Goal: Task Accomplishment & Management: Complete application form

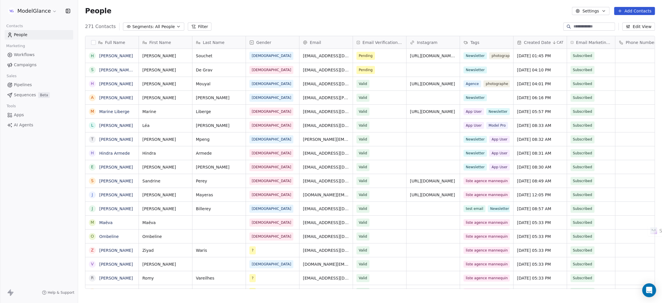
scroll to position [260, 578]
click at [274, 16] on div "People Settings Add Contacts" at bounding box center [370, 11] width 584 height 22
click at [38, 13] on html "ModelGlance Contacts People Marketing Workflows Campaigns Sales Pipelines Seque…" at bounding box center [331, 173] width 662 height 347
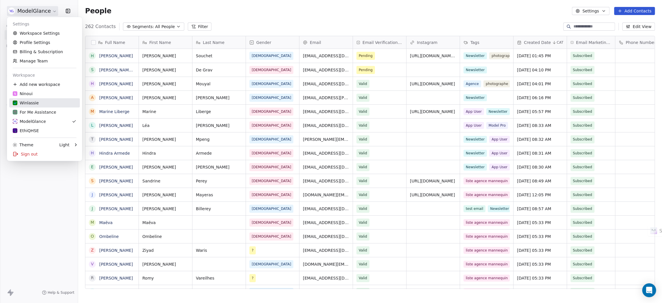
click at [33, 102] on div "Winlassie" at bounding box center [26, 103] width 26 height 6
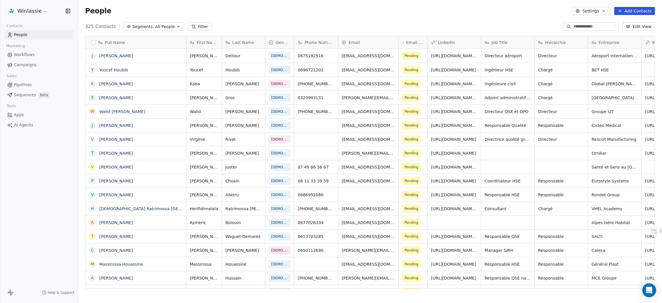
scroll to position [260, 578]
click at [316, 17] on div "People Settings Add Contacts" at bounding box center [370, 11] width 584 height 22
click at [630, 11] on button "Add Contacts" at bounding box center [635, 11] width 41 height 8
click at [624, 24] on span "Create new contact" at bounding box center [638, 24] width 40 height 6
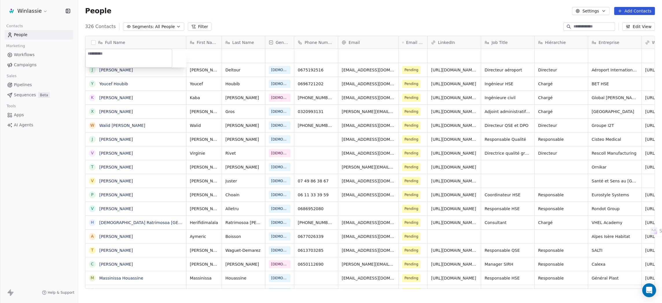
type textarea "**********"
click at [349, 12] on html "Winlassie Contacts People Marketing Workflows Campaigns Sales Pipelines Sequenc…" at bounding box center [331, 173] width 662 height 347
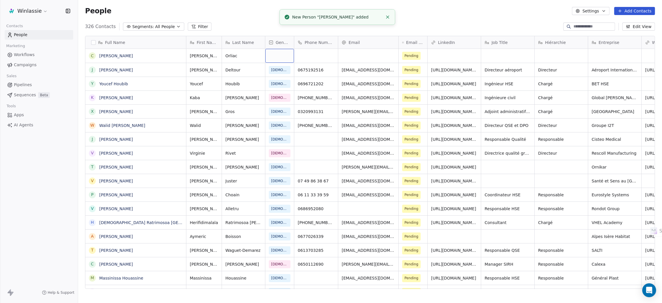
click at [278, 55] on div "grid" at bounding box center [279, 56] width 29 height 14
click at [285, 85] on div "[DEMOGRAPHIC_DATA]" at bounding box center [295, 85] width 40 height 5
click at [308, 56] on div "grid" at bounding box center [316, 56] width 44 height 14
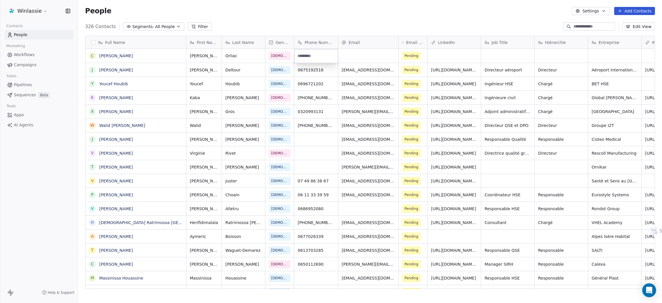
type input "**********"
click at [352, 51] on html "Winlassie Contacts People Marketing Workflows Campaigns Sales Pipelines Sequenc…" at bounding box center [331, 173] width 662 height 347
click at [356, 57] on div "grid" at bounding box center [368, 56] width 60 height 14
type input "**********"
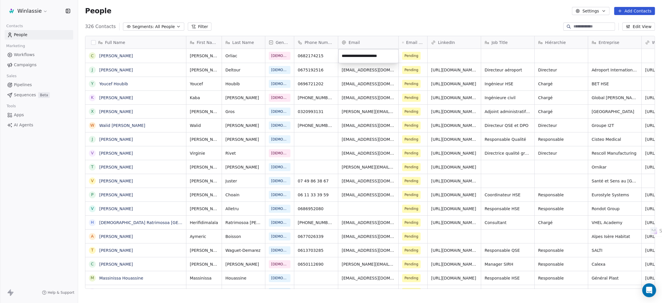
click at [355, 15] on html "Winlassie Contacts People Marketing Workflows Campaigns Sales Pipelines Sequenc…" at bounding box center [331, 173] width 662 height 347
click at [599, 54] on div "grid" at bounding box center [615, 56] width 53 height 14
type textarea "**********"
click at [524, 10] on html "Winlassie Contacts People Marketing Workflows Campaigns Sales Pipelines Sequenc…" at bounding box center [331, 173] width 662 height 347
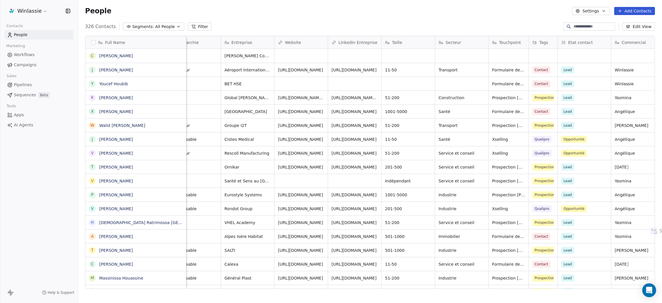
scroll to position [0, 369]
click at [297, 56] on div "grid" at bounding box center [299, 56] width 53 height 14
type input "**********"
click at [444, 58] on html "Winlassie Contacts People Marketing Workflows Campaigns Sales Pipelines Sequenc…" at bounding box center [331, 173] width 662 height 347
click at [444, 58] on div "grid" at bounding box center [459, 56] width 53 height 14
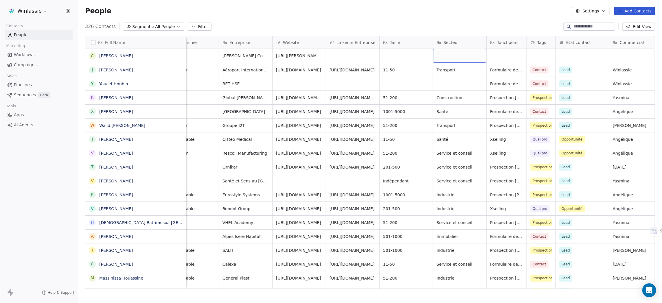
click at [444, 58] on div "grid" at bounding box center [459, 56] width 53 height 14
type textarea "**********"
click at [500, 55] on html "Winlassie Contacts People Marketing Workflows Campaigns Sales Pipelines Sequenc…" at bounding box center [331, 173] width 662 height 347
click at [540, 70] on icon "grid" at bounding box center [542, 69] width 5 height 5
click at [501, 56] on div "grid" at bounding box center [507, 56] width 40 height 14
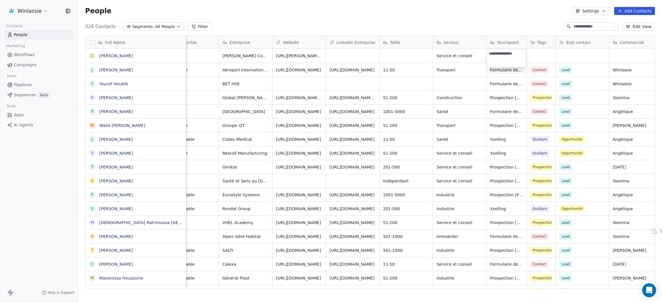
click at [501, 56] on textarea at bounding box center [506, 58] width 39 height 18
type textarea "**********"
click at [540, 56] on html "Winlassie Contacts People Marketing Workflows Campaigns Sales Pipelines Sequenc…" at bounding box center [331, 173] width 662 height 347
click at [539, 53] on html "Winlassie Contacts People Marketing Workflows Campaigns Sales Pipelines Sequenc…" at bounding box center [331, 173] width 662 height 347
click at [532, 57] on div "grid" at bounding box center [541, 56] width 29 height 14
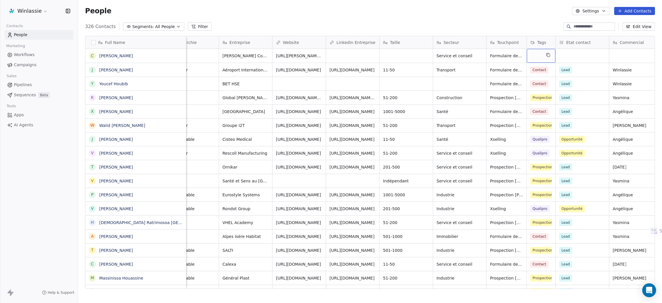
click at [532, 57] on div "grid" at bounding box center [541, 56] width 29 height 14
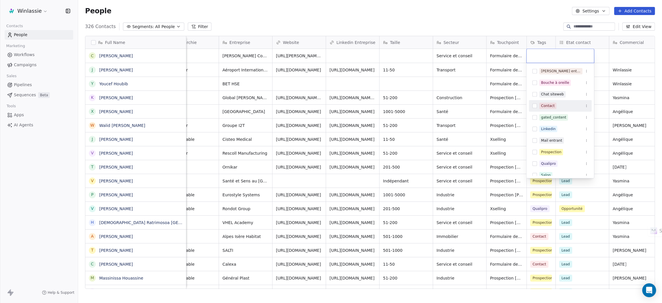
click at [546, 104] on div "Contact" at bounding box center [548, 105] width 14 height 5
click at [512, 20] on html "Winlassie Contacts People Marketing Workflows Campaigns Sales Pipelines Sequenc…" at bounding box center [331, 173] width 662 height 347
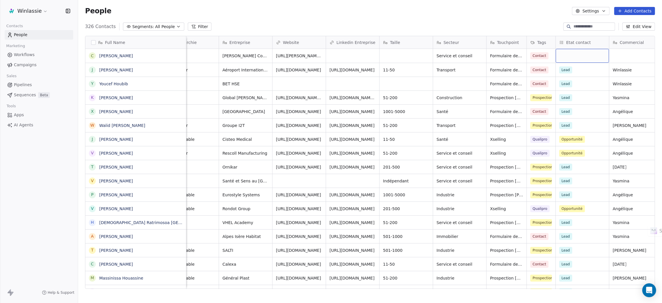
click at [584, 57] on div "grid" at bounding box center [582, 56] width 53 height 14
click at [582, 72] on div "Lead" at bounding box center [597, 71] width 52 height 6
click at [520, 15] on html "Winlassie Contacts People Marketing Workflows Campaigns Sales Pipelines Sequenc…" at bounding box center [331, 173] width 662 height 347
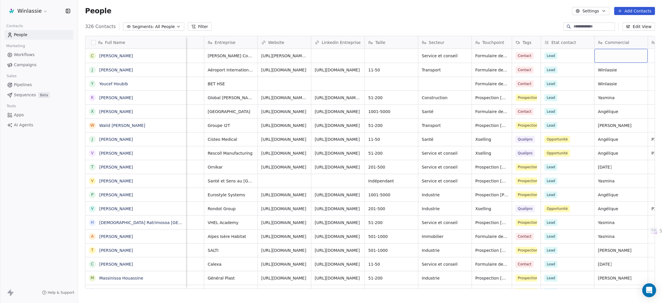
click at [622, 54] on div "grid" at bounding box center [621, 56] width 53 height 14
type textarea "*********"
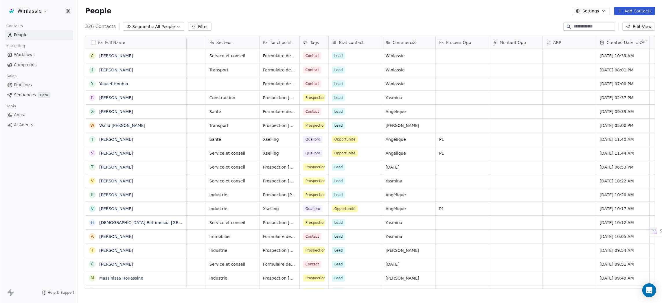
scroll to position [0, 605]
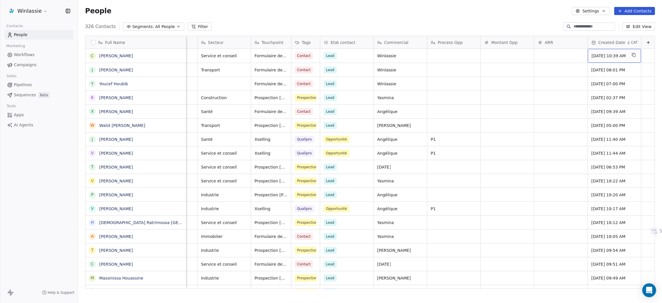
click at [597, 56] on span "[DATE] 10:39 AM" at bounding box center [609, 56] width 35 height 6
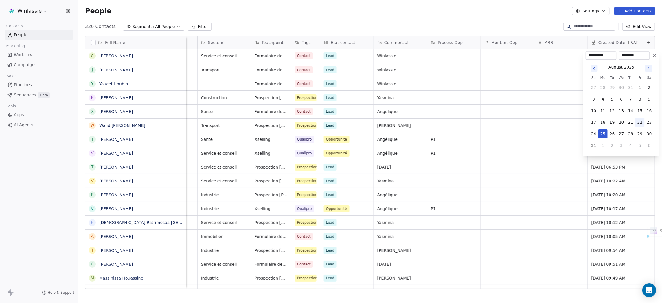
click at [636, 123] on button "22" at bounding box center [640, 122] width 9 height 9
type input "**********"
click at [522, 12] on html "Winlassie Contacts People Marketing Workflows Campaigns Sales Pipelines Sequenc…" at bounding box center [331, 173] width 662 height 347
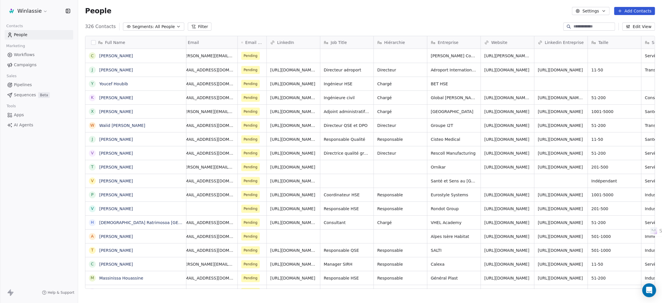
scroll to position [0, 0]
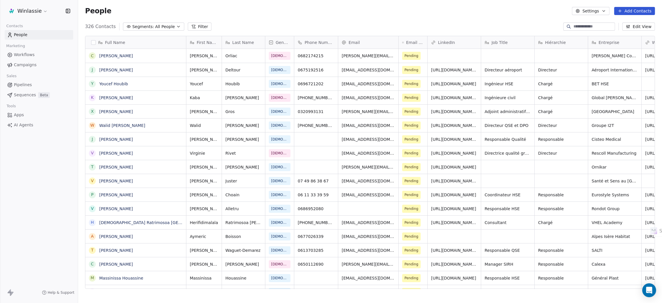
drag, startPoint x: 406, startPoint y: 12, endPoint x: 512, endPoint y: 8, distance: 105.4
click at [410, 12] on div "People Settings Add Contacts" at bounding box center [370, 11] width 570 height 8
click at [634, 14] on button "Add Contacts" at bounding box center [635, 11] width 41 height 8
click at [635, 21] on span "Create new contact" at bounding box center [638, 24] width 40 height 6
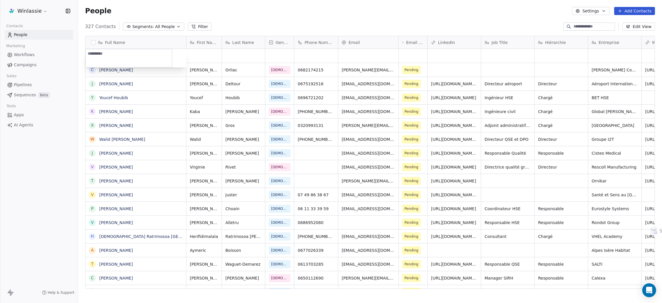
type textarea "**********"
click at [301, 11] on html "Winlassie Contacts People Marketing Workflows Campaigns Sales Pipelines Sequenc…" at bounding box center [331, 173] width 662 height 347
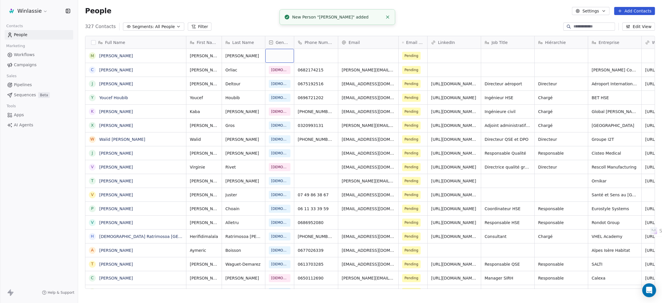
click at [278, 52] on div "grid" at bounding box center [279, 56] width 29 height 14
click at [286, 85] on div "[DEMOGRAPHIC_DATA]" at bounding box center [295, 85] width 40 height 5
click at [455, 13] on div "People Settings Add Contacts" at bounding box center [370, 11] width 570 height 8
click at [311, 53] on div "grid" at bounding box center [316, 56] width 44 height 14
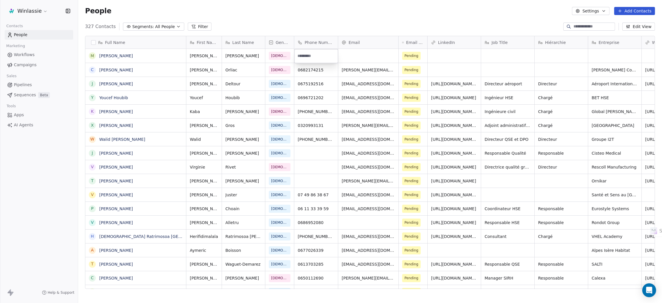
type input "**********"
click at [315, 8] on html "Winlassie Contacts People Marketing Workflows Campaigns Sales Pipelines Sequenc…" at bounding box center [331, 173] width 662 height 347
click at [354, 60] on div "grid" at bounding box center [368, 56] width 60 height 14
type input "**********"
click at [384, 13] on html "Winlassie Contacts People Marketing Workflows Campaigns Sales Pipelines Sequenc…" at bounding box center [331, 173] width 662 height 347
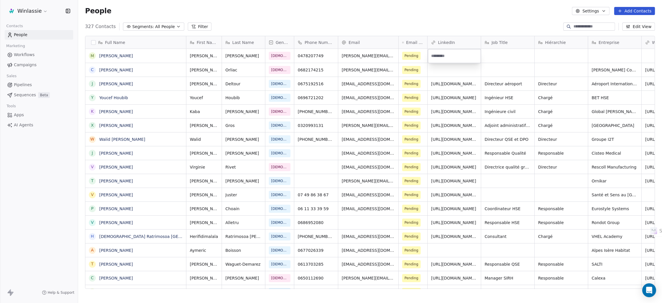
type input "**********"
click at [426, 23] on html "Winlassie Contacts People Marketing Workflows Campaigns Sales Pipelines Sequenc…" at bounding box center [331, 173] width 662 height 347
click at [494, 54] on div "grid" at bounding box center [507, 56] width 53 height 14
type textarea "**********"
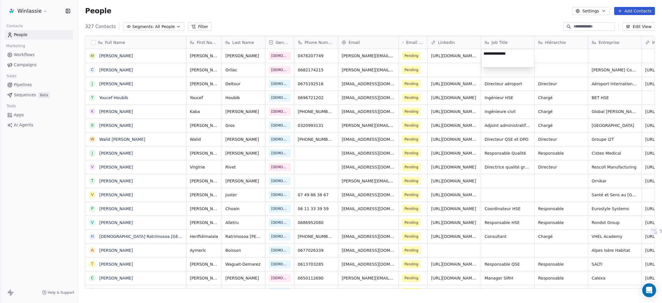
click at [466, 15] on html "Winlassie Contacts People Marketing Workflows Campaigns Sales Pipelines Sequenc…" at bounding box center [331, 173] width 662 height 347
click at [554, 54] on div "grid" at bounding box center [561, 56] width 53 height 14
type textarea "**********"
click at [600, 56] on html "Winlassie Contacts People Marketing Workflows Campaigns Sales Pipelines Sequenc…" at bounding box center [331, 173] width 662 height 347
click at [599, 55] on div "grid" at bounding box center [615, 56] width 53 height 14
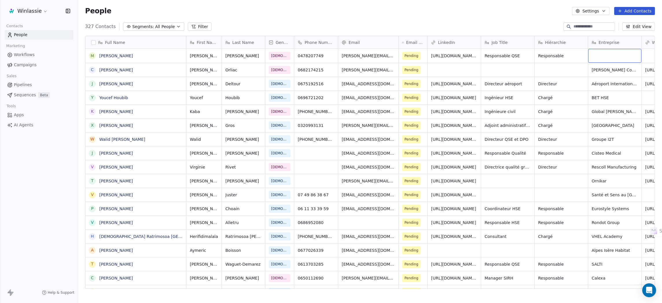
click at [599, 55] on div "grid" at bounding box center [615, 56] width 53 height 14
type textarea "***"
click at [508, 24] on html "Winlassie Contacts People Marketing Workflows Campaigns Sales Pipelines Sequenc…" at bounding box center [331, 173] width 662 height 347
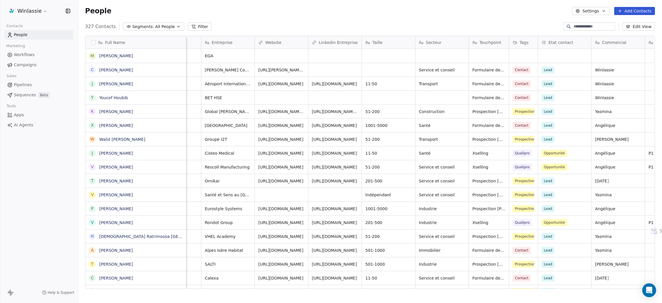
scroll to position [0, 397]
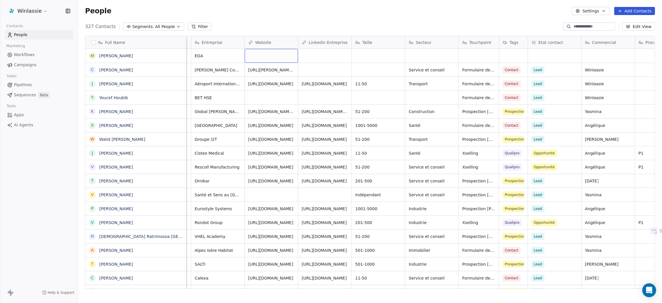
click at [254, 56] on div "grid" at bounding box center [271, 56] width 53 height 14
type input "**********"
click at [286, 14] on html "Winlassie Contacts People Marketing Workflows Campaigns Sales Pipelines Sequenc…" at bounding box center [331, 173] width 662 height 347
click at [322, 54] on div "grid" at bounding box center [324, 56] width 53 height 14
type input "**********"
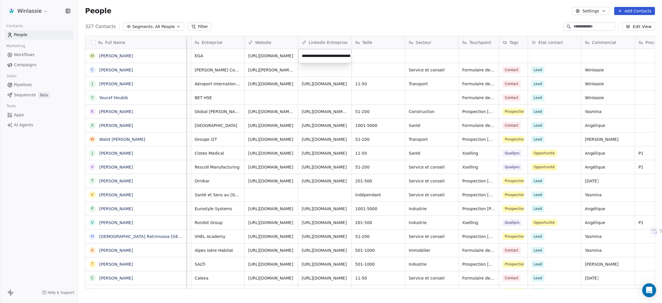
scroll to position [0, 135]
click at [345, 5] on html "Winlassie Contacts People Marketing Workflows Campaigns Sales Pipelines Sequenc…" at bounding box center [331, 173] width 662 height 347
click at [371, 54] on div "grid" at bounding box center [378, 56] width 53 height 14
type textarea "******"
click at [408, 6] on html "Winlassie Contacts People Marketing Workflows Campaigns Sales Pipelines Sequenc…" at bounding box center [331, 173] width 662 height 347
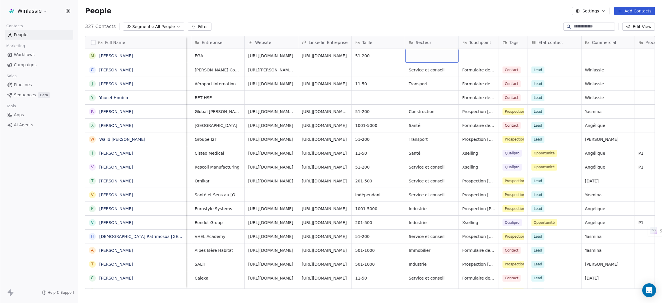
click at [409, 51] on div "grid" at bounding box center [432, 56] width 53 height 14
type textarea "*******"
click at [419, 2] on html "Winlassie Contacts People Marketing Workflows Campaigns Sales Pipelines Sequenc…" at bounding box center [331, 173] width 662 height 347
click at [477, 57] on div "grid" at bounding box center [479, 56] width 40 height 14
type textarea "**********"
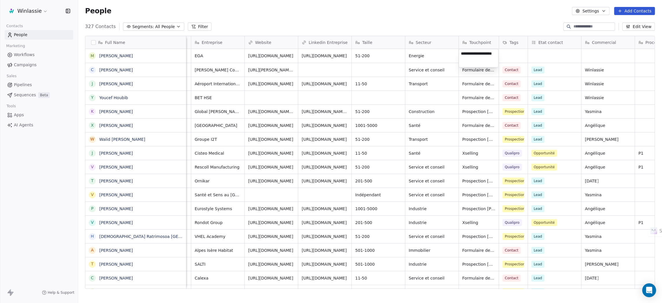
click at [473, 10] on html "Winlassie Contacts People Marketing Workflows Campaigns Sales Pipelines Sequenc…" at bounding box center [331, 173] width 662 height 347
click at [507, 54] on div "grid" at bounding box center [513, 56] width 29 height 14
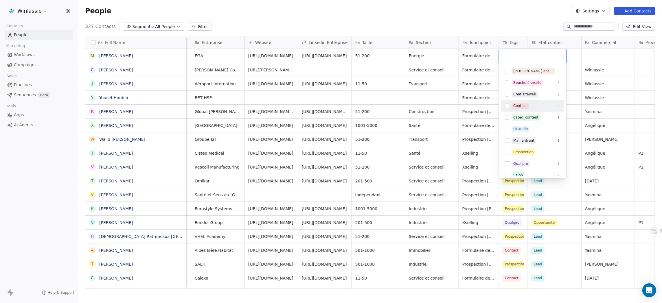
click at [523, 107] on div "Contact" at bounding box center [521, 105] width 14 height 5
click at [497, 6] on html "Winlassie Contacts People Marketing Workflows Campaigns Sales Pipelines Sequenc…" at bounding box center [331, 173] width 662 height 347
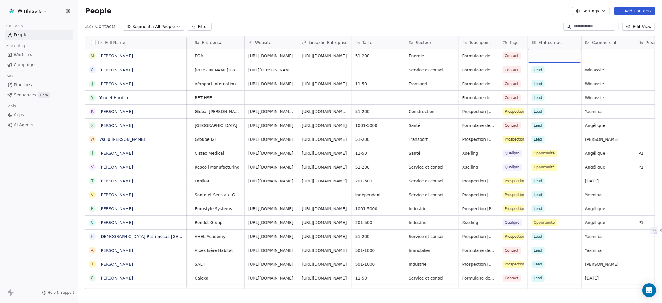
click at [546, 58] on div "grid" at bounding box center [554, 56] width 53 height 14
click at [546, 71] on div "Lead" at bounding box center [549, 71] width 8 height 5
click at [521, 24] on html "Winlassie Contacts People Marketing Workflows Campaigns Sales Pipelines Sequenc…" at bounding box center [331, 173] width 662 height 347
click at [598, 57] on div "grid" at bounding box center [608, 56] width 53 height 14
type textarea "*********"
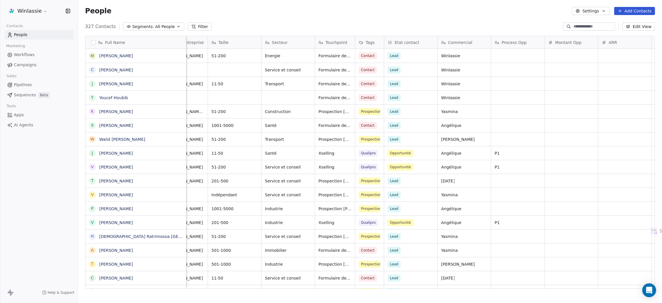
scroll to position [0, 612]
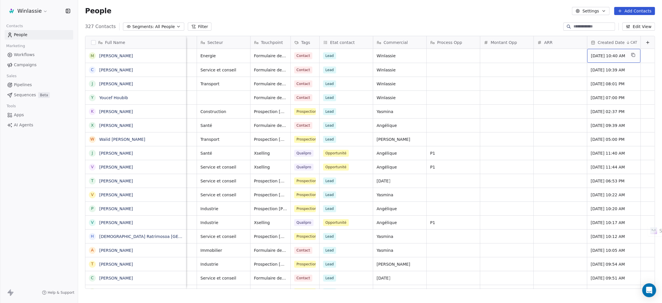
click at [599, 54] on span "[DATE] 10:40 AM" at bounding box center [608, 56] width 35 height 6
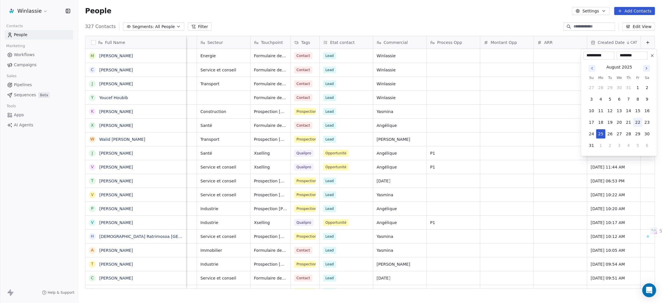
click at [636, 123] on button "22" at bounding box center [638, 122] width 9 height 9
type input "**********"
click at [490, 15] on html "Winlassie Contacts People Marketing Workflows Campaigns Sales Pipelines Sequenc…" at bounding box center [331, 173] width 662 height 347
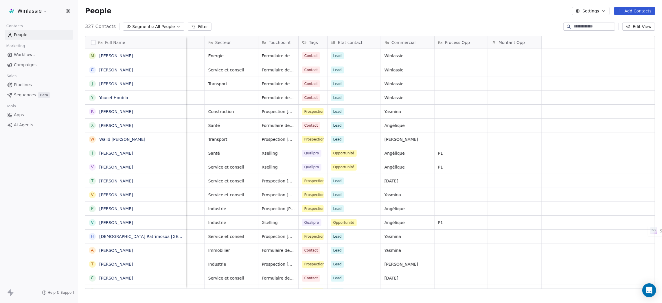
scroll to position [0, 0]
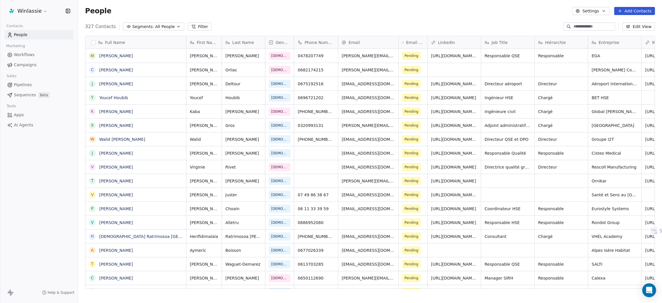
click at [301, 15] on div "People Settings Add Contacts" at bounding box center [370, 11] width 570 height 8
click at [30, 54] on span "Workflows" at bounding box center [24, 55] width 21 height 6
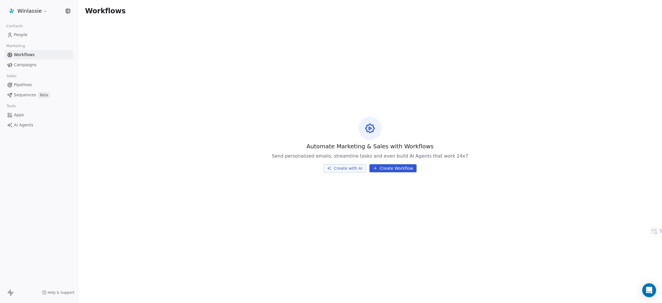
click at [23, 64] on span "Campaigns" at bounding box center [25, 65] width 23 height 6
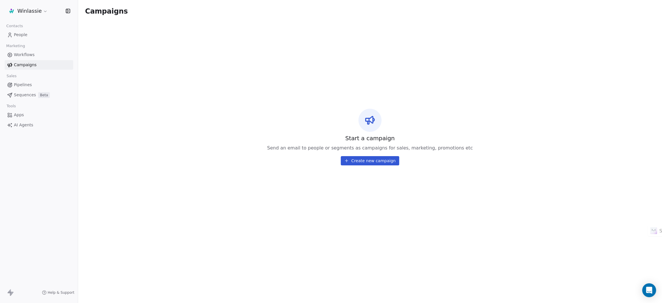
click at [22, 54] on span "Workflows" at bounding box center [24, 55] width 21 height 6
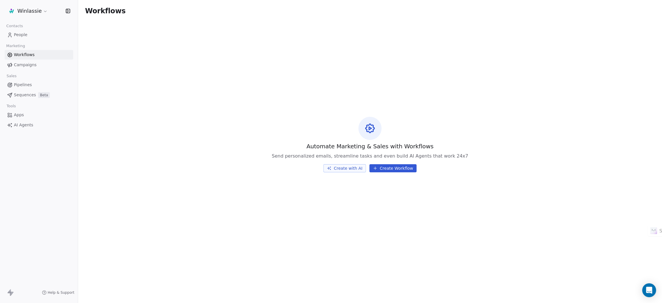
click at [20, 34] on span "People" at bounding box center [21, 35] width 14 height 6
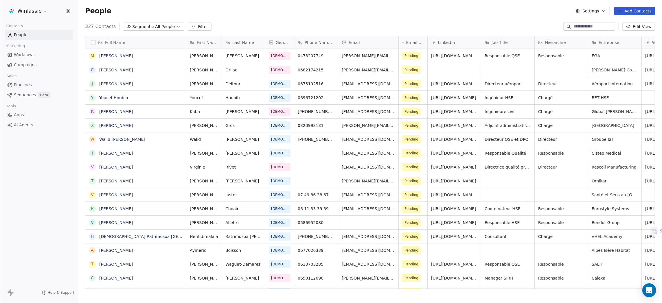
scroll to position [260, 578]
click at [250, 13] on div "People Settings Add Contacts" at bounding box center [370, 11] width 570 height 8
click at [279, 11] on div "People Settings Add Contacts" at bounding box center [370, 11] width 570 height 8
drag, startPoint x: 334, startPoint y: 10, endPoint x: 397, endPoint y: 10, distance: 62.8
click at [335, 10] on div "People Settings Add Contacts" at bounding box center [370, 11] width 570 height 8
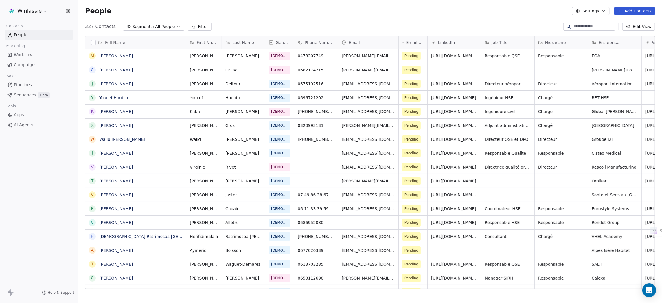
click at [452, 15] on div "People Settings Add Contacts" at bounding box center [370, 11] width 570 height 8
click at [497, 12] on div "People Settings Add Contacts" at bounding box center [370, 11] width 570 height 8
click at [282, 12] on div "People Settings Add Contacts" at bounding box center [370, 11] width 570 height 8
click at [277, 13] on div "People Settings Add Contacts" at bounding box center [370, 11] width 570 height 8
drag, startPoint x: 314, startPoint y: 17, endPoint x: 362, endPoint y: 12, distance: 48.0
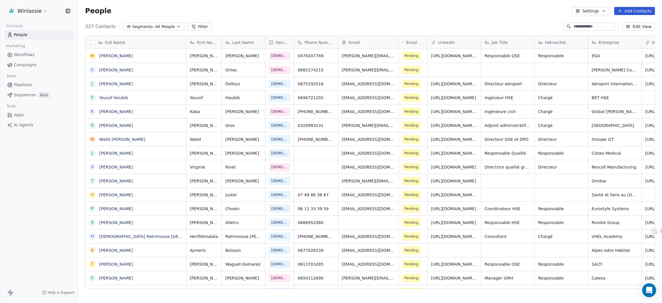
click at [314, 17] on div "People Settings Add Contacts" at bounding box center [370, 11] width 584 height 22
drag, startPoint x: 368, startPoint y: 16, endPoint x: 417, endPoint y: 16, distance: 48.6
click at [369, 16] on div "People Settings Add Contacts" at bounding box center [370, 11] width 584 height 22
click at [414, 17] on div "People Settings Add Contacts" at bounding box center [370, 11] width 584 height 22
drag, startPoint x: 442, startPoint y: 15, endPoint x: 476, endPoint y: 17, distance: 34.2
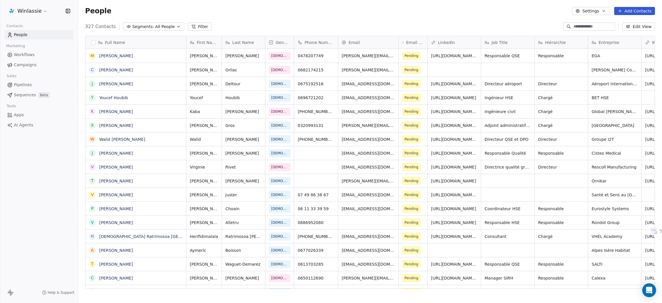
click at [444, 17] on div "People Settings Add Contacts" at bounding box center [370, 11] width 584 height 22
click at [510, 15] on div "People Settings Add Contacts" at bounding box center [370, 11] width 584 height 22
click at [314, 13] on div "People Settings Add Contacts" at bounding box center [370, 11] width 570 height 8
click at [314, 14] on div "People Settings Add Contacts" at bounding box center [370, 11] width 570 height 8
click at [323, 13] on div "People Settings Add Contacts" at bounding box center [370, 11] width 570 height 8
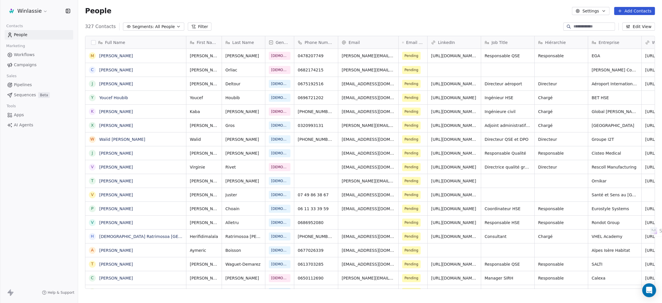
click at [278, 14] on div "People Settings Add Contacts" at bounding box center [370, 11] width 570 height 8
click at [315, 16] on div "People Settings Add Contacts" at bounding box center [370, 11] width 584 height 22
click at [364, 17] on div "People Settings Add Contacts" at bounding box center [370, 11] width 584 height 22
click at [410, 15] on div "People Settings Add Contacts" at bounding box center [370, 11] width 570 height 8
click at [411, 14] on div "People Settings Add Contacts" at bounding box center [370, 11] width 570 height 8
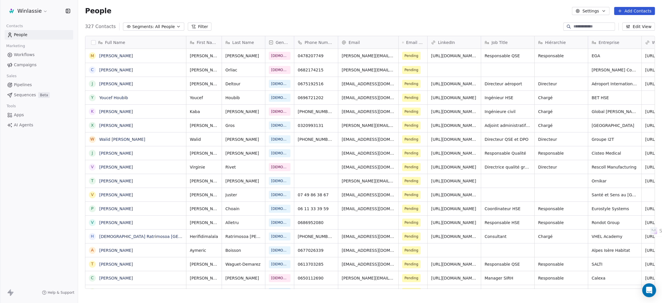
click at [454, 15] on div "People Settings Add Contacts" at bounding box center [370, 11] width 584 height 22
click at [506, 15] on div "People Settings Add Contacts" at bounding box center [370, 11] width 584 height 22
click at [450, 12] on div "People Settings Add Contacts" at bounding box center [370, 11] width 570 height 8
click at [411, 15] on div "People Settings Add Contacts" at bounding box center [370, 11] width 570 height 8
click at [359, 14] on div "People Settings Add Contacts" at bounding box center [370, 11] width 570 height 8
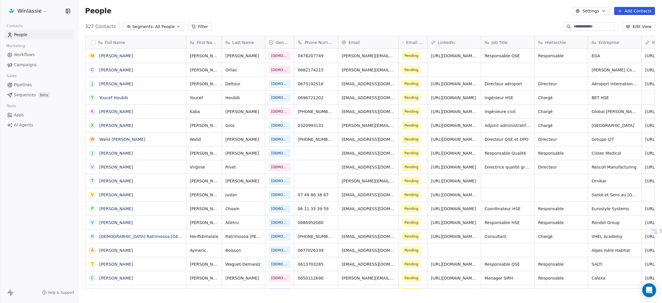
click at [314, 15] on div "People Settings Add Contacts" at bounding box center [370, 11] width 584 height 22
click at [314, 14] on div "People Settings Add Contacts" at bounding box center [370, 11] width 570 height 8
click at [277, 13] on div "People Settings Add Contacts" at bounding box center [370, 11] width 570 height 8
click at [278, 13] on div "People Settings Add Contacts" at bounding box center [370, 11] width 570 height 8
click at [277, 14] on div "People Settings Add Contacts" at bounding box center [370, 11] width 570 height 8
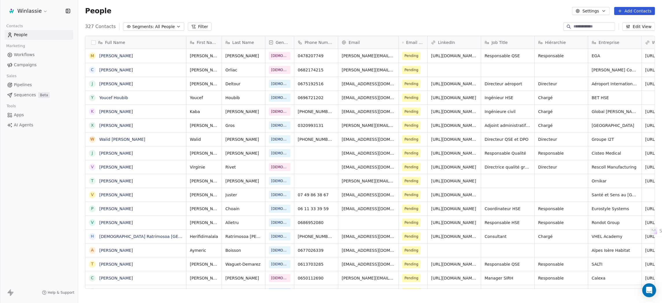
click at [277, 14] on div "People Settings Add Contacts" at bounding box center [370, 11] width 570 height 8
click at [277, 13] on div "People Settings Add Contacts" at bounding box center [370, 11] width 570 height 8
click at [315, 15] on div "People Settings Add Contacts" at bounding box center [370, 11] width 570 height 8
click at [315, 14] on div "People Settings Add Contacts" at bounding box center [370, 11] width 570 height 8
click at [276, 13] on div "People Settings Add Contacts" at bounding box center [370, 11] width 570 height 8
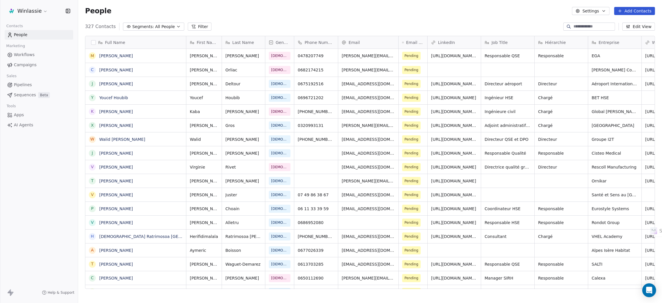
click at [279, 15] on div "People Settings Add Contacts" at bounding box center [370, 11] width 584 height 22
click at [314, 14] on div "People Settings Add Contacts" at bounding box center [370, 11] width 570 height 8
click at [366, 14] on div "People Settings Add Contacts" at bounding box center [370, 11] width 570 height 8
click at [410, 14] on div "People Settings Add Contacts" at bounding box center [370, 11] width 570 height 8
click at [310, 20] on div "People Settings Add Contacts" at bounding box center [370, 11] width 584 height 22
